Goal: Find specific page/section: Find specific page/section

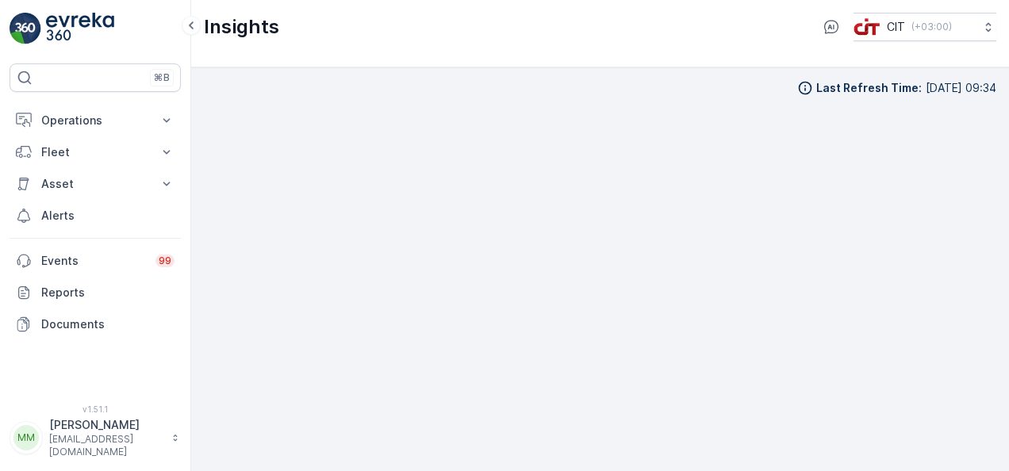
click at [506, 38] on div "Insights CIT ( +03:00 )" at bounding box center [600, 27] width 792 height 29
click at [527, 31] on div "Insights CIT ( +03:00 )" at bounding box center [600, 27] width 792 height 29
